Goal: Transaction & Acquisition: Purchase product/service

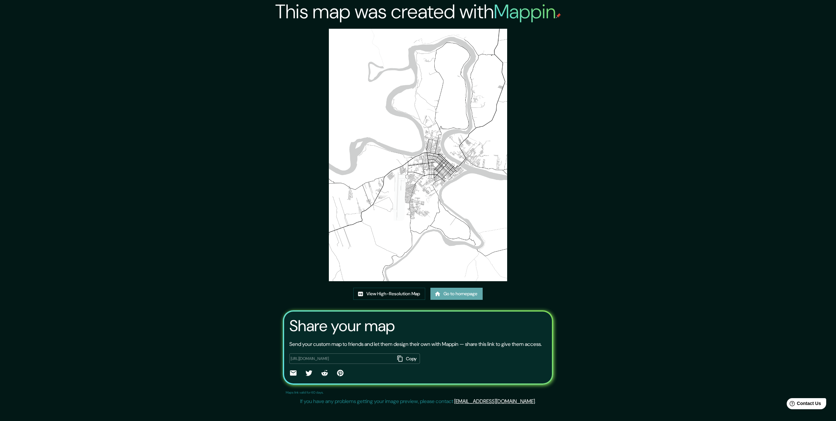
click at [468, 294] on link "Go to homepage" at bounding box center [457, 294] width 52 height 12
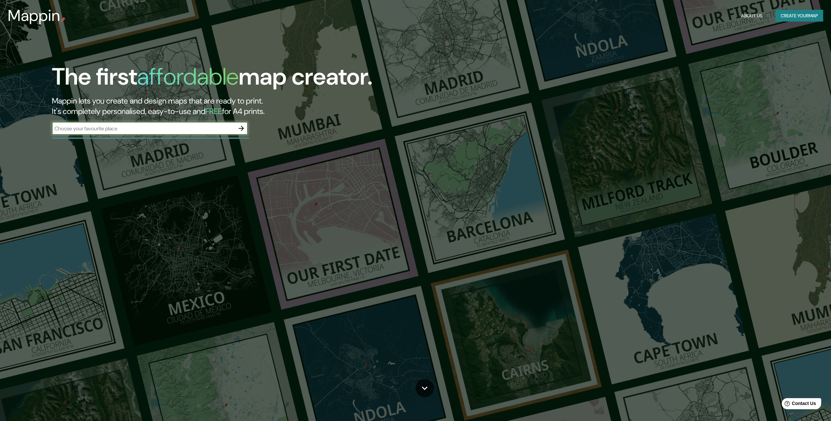
click at [170, 129] on input "text" at bounding box center [143, 129] width 183 height 8
type input "PUERTO [PERSON_NAME]"
click at [245, 127] on icon "button" at bounding box center [241, 128] width 8 height 8
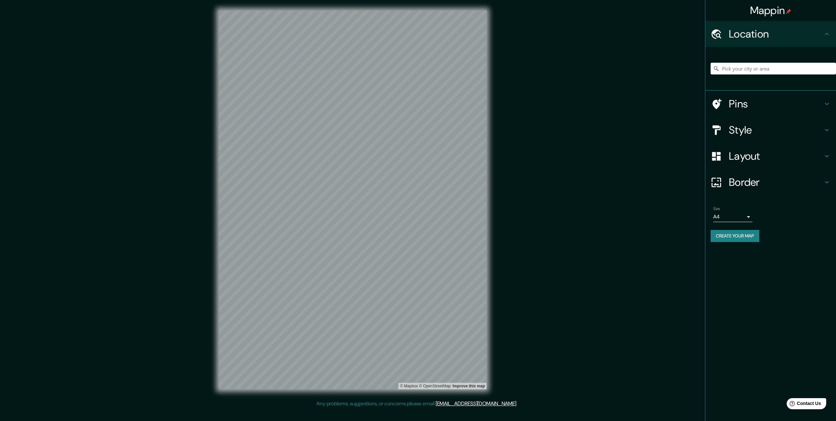
click at [751, 61] on div at bounding box center [773, 68] width 125 height 33
click at [743, 67] on input "Pick your city or area" at bounding box center [773, 69] width 125 height 12
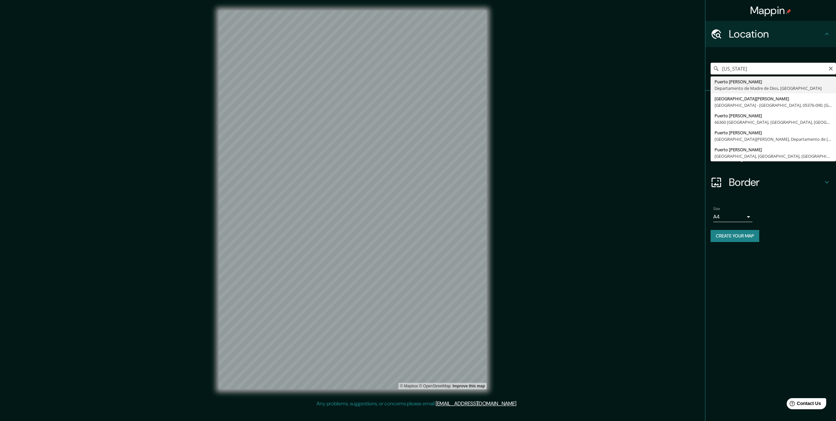
type input "[GEOGRAPHIC_DATA][PERSON_NAME], Departamento de [GEOGRAPHIC_DATA], [GEOGRAPHIC_…"
